Goal: Information Seeking & Learning: Learn about a topic

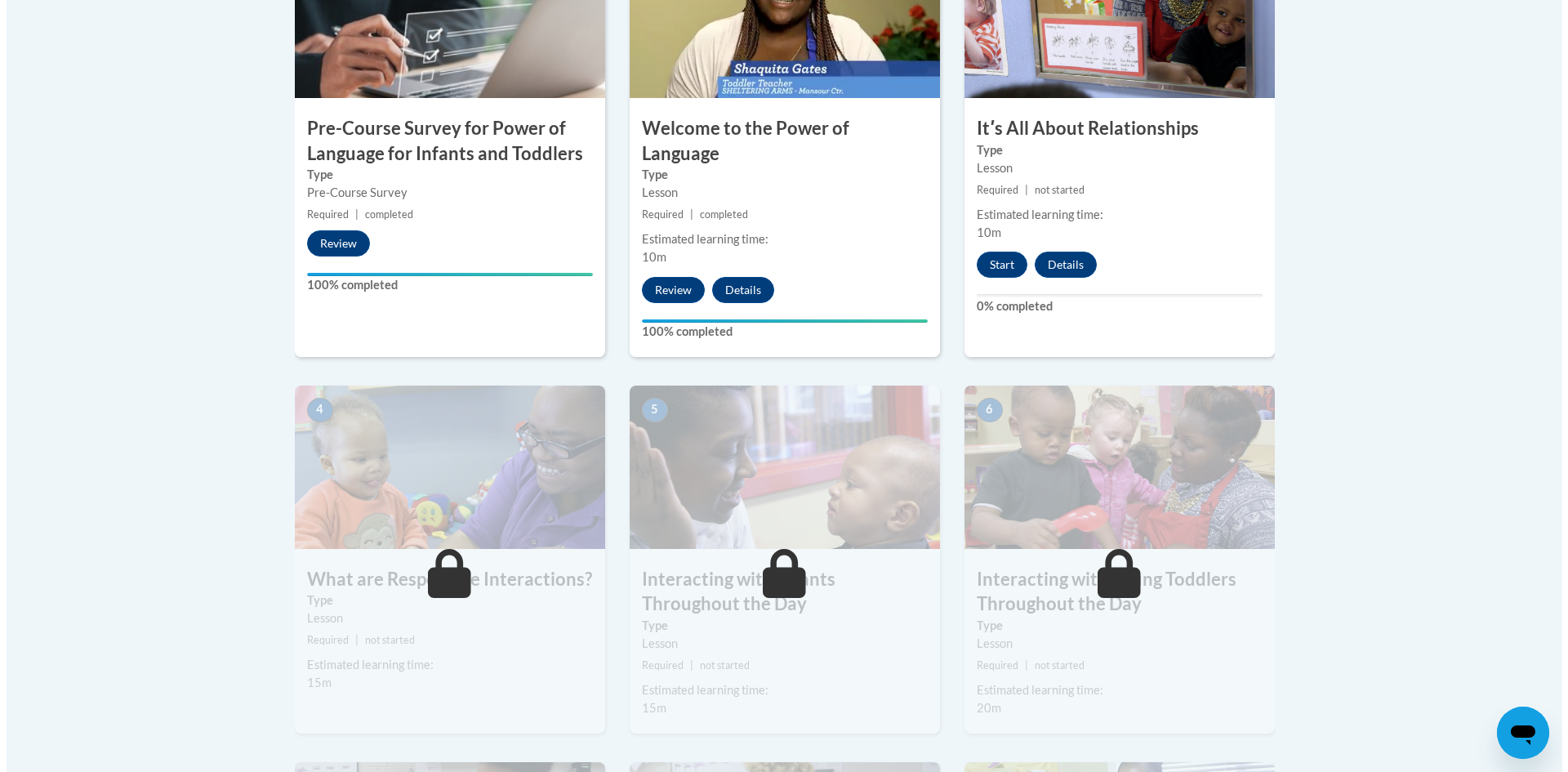
scroll to position [489, 0]
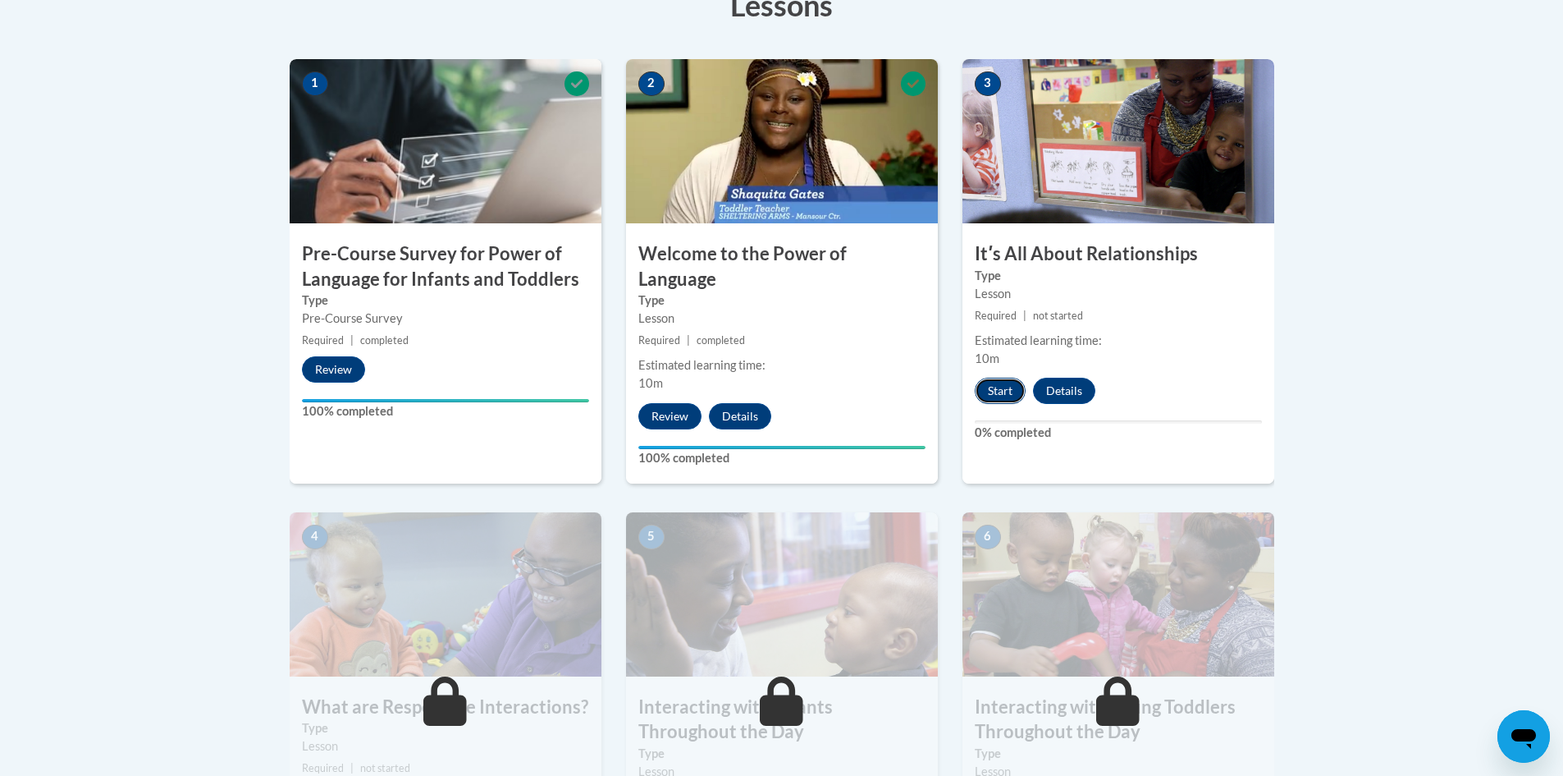
click at [1018, 389] on button "Start" at bounding box center [1000, 391] width 51 height 26
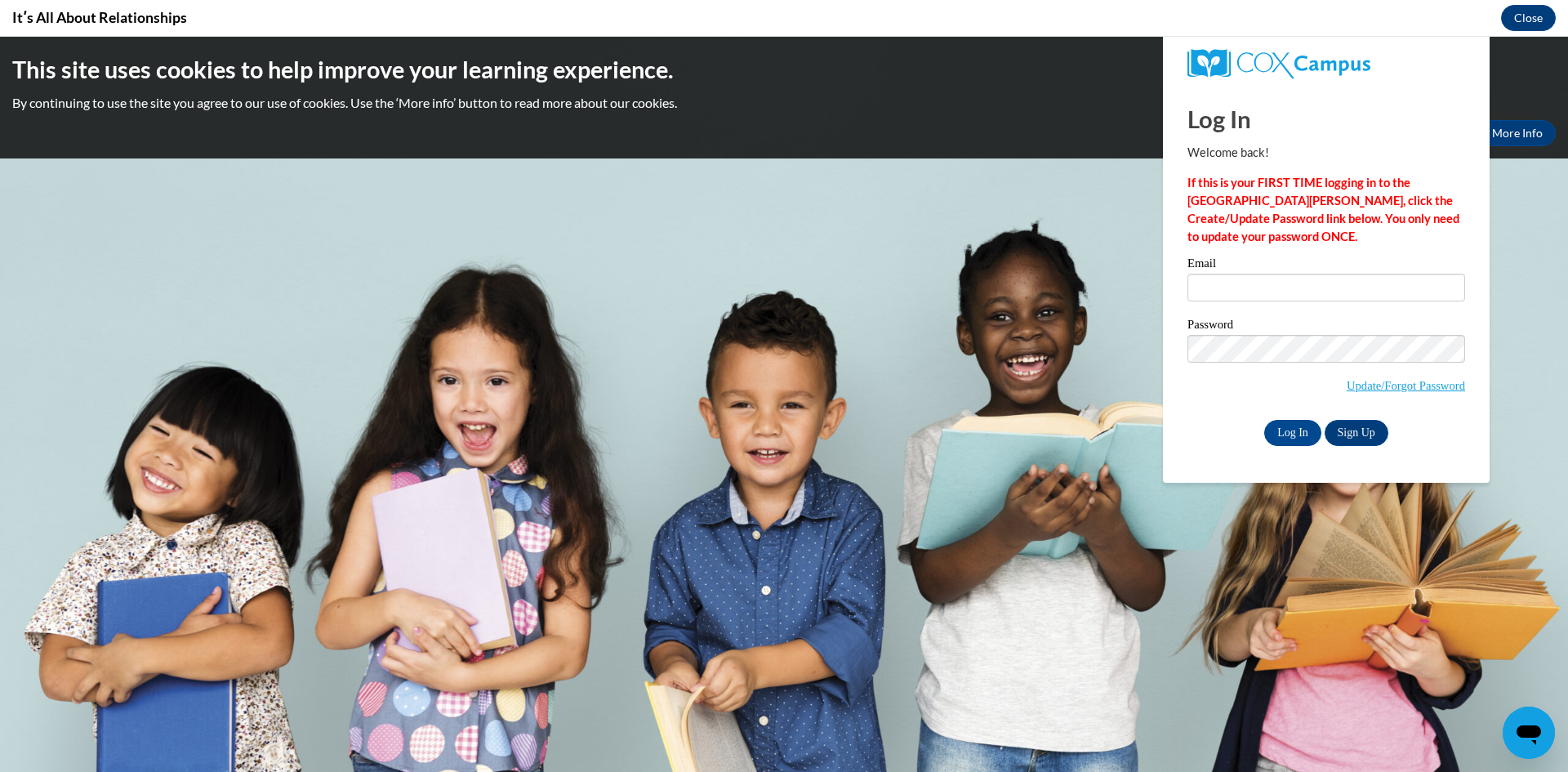
scroll to position [0, 0]
type input "csilvers@icapcaa.org"
click at [1284, 440] on input "Log In" at bounding box center [1291, 433] width 57 height 26
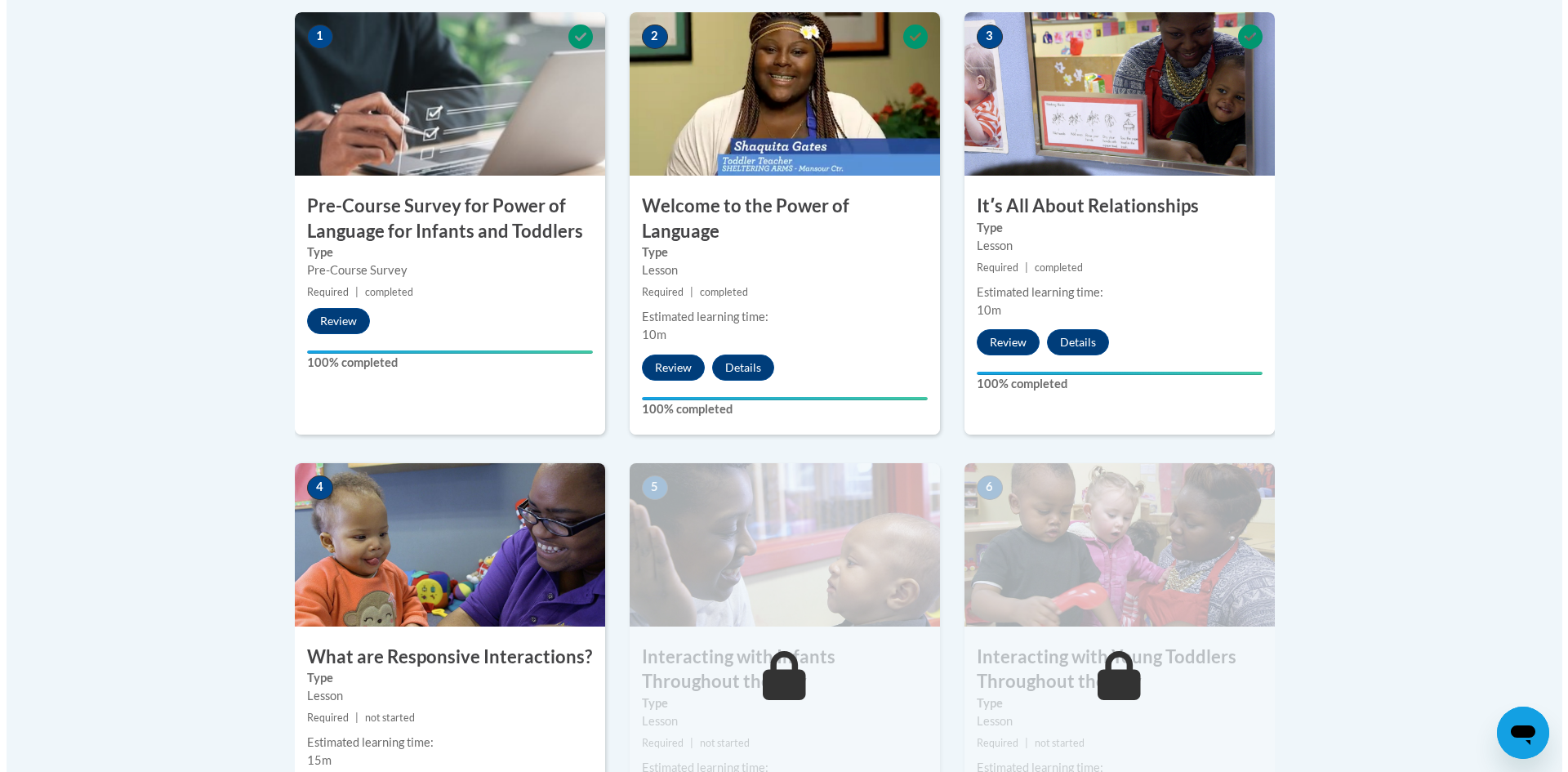
scroll to position [735, 0]
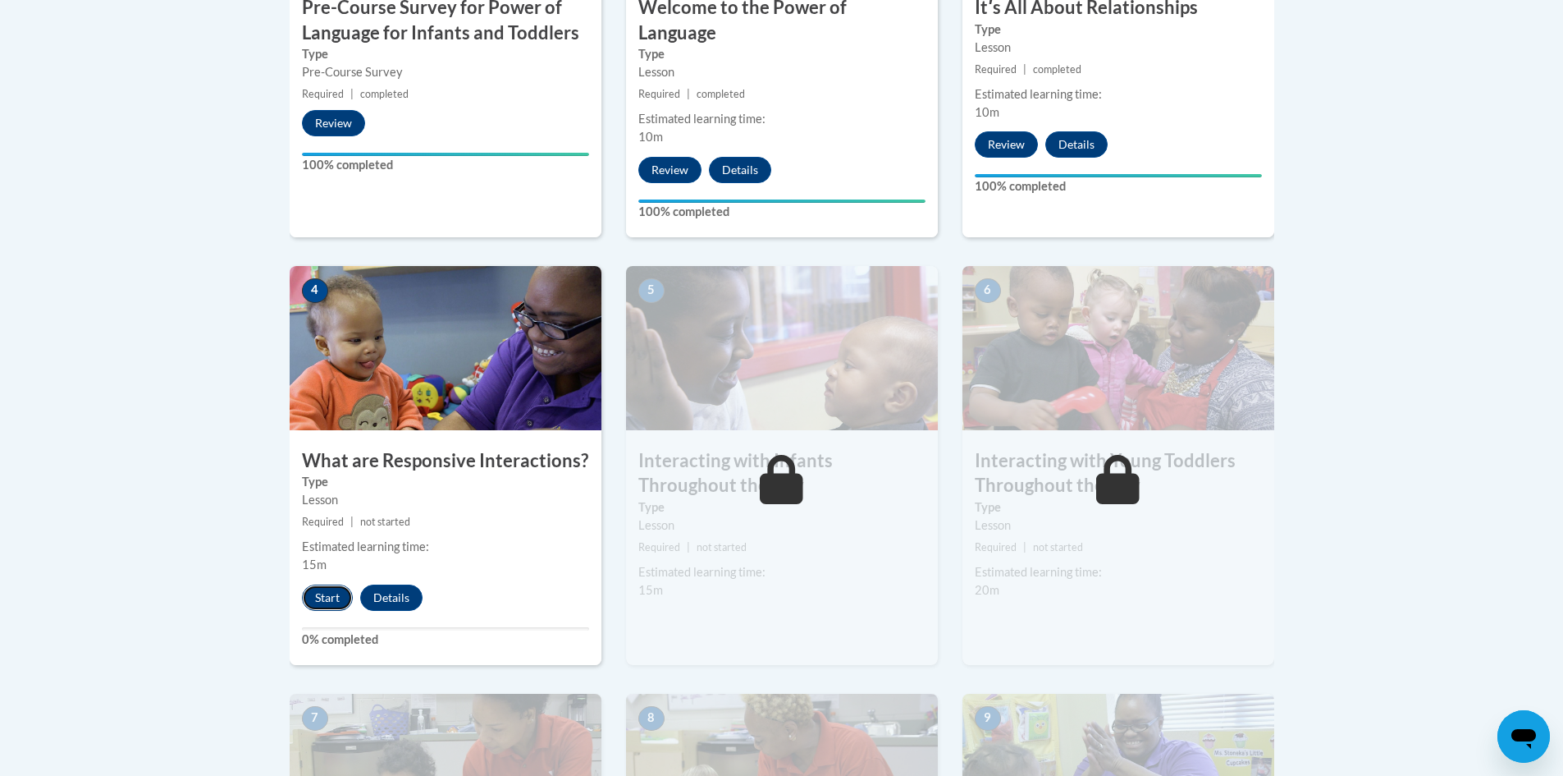
click at [337, 584] on button "Start" at bounding box center [327, 597] width 51 height 26
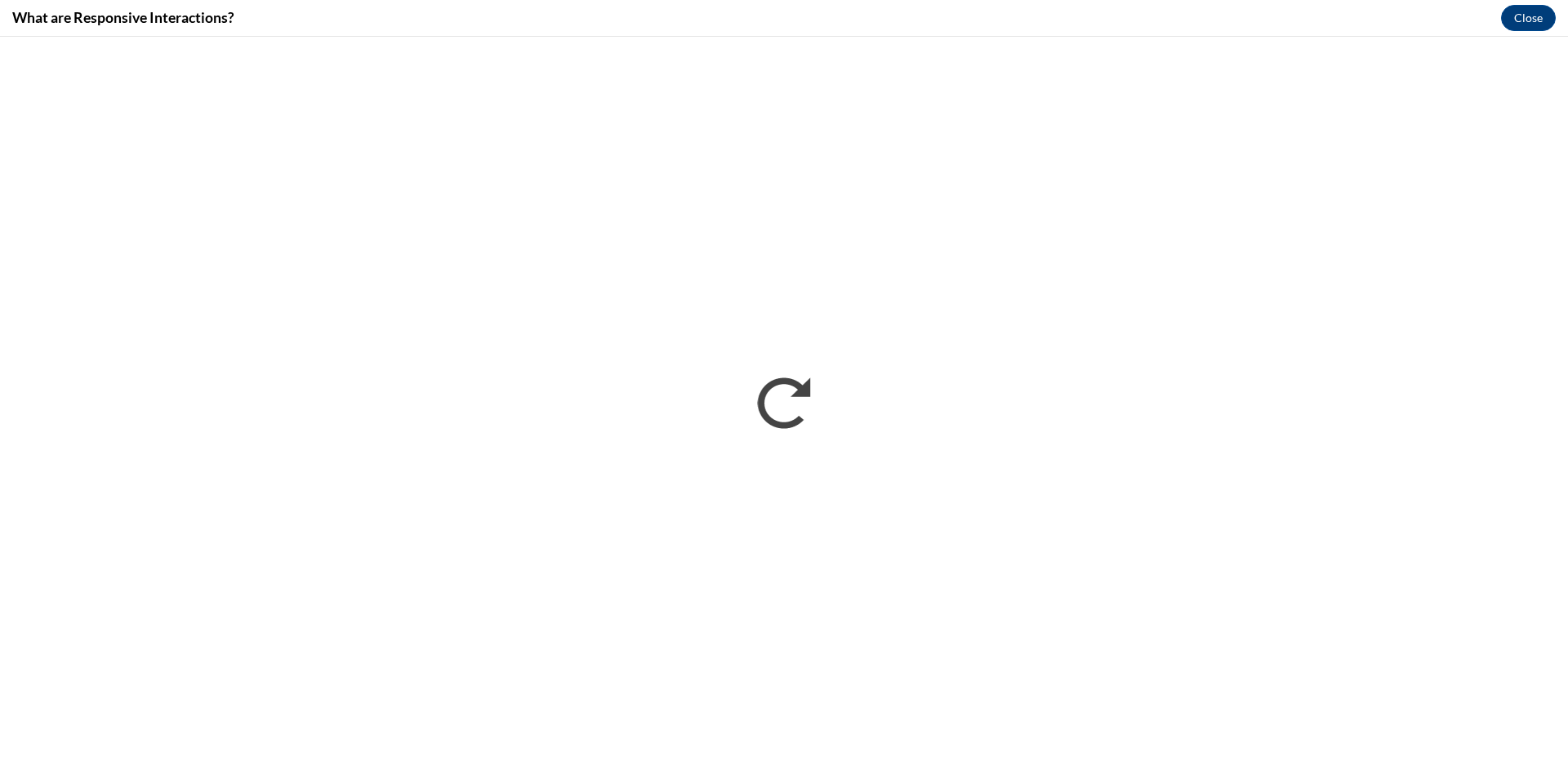
scroll to position [0, 0]
